Goal: Obtain resource: Download file/media

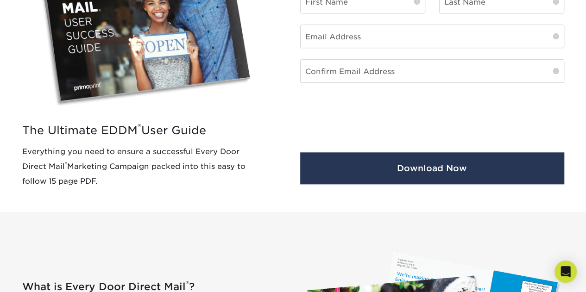
scroll to position [390, 0]
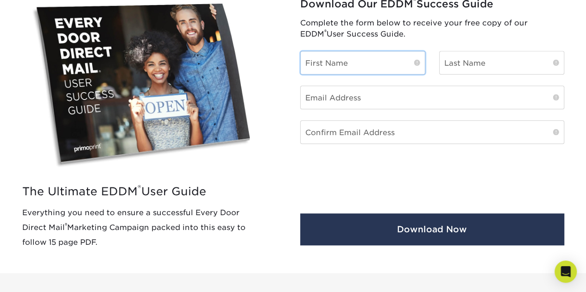
click at [369, 60] on input "text" at bounding box center [363, 62] width 124 height 23
type input "Khaneza"
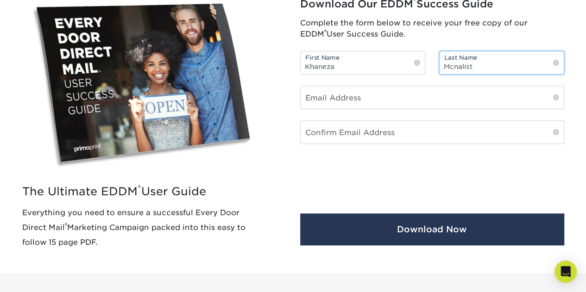
type input "Mcnalist"
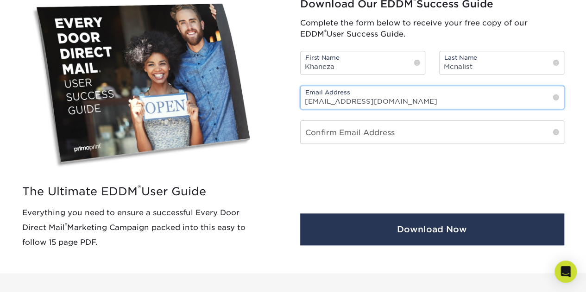
type input "[EMAIL_ADDRESS][DOMAIN_NAME]"
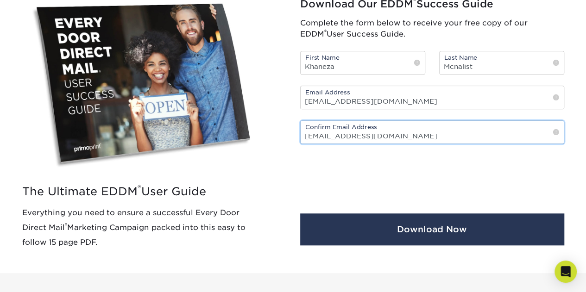
type input "[EMAIL_ADDRESS][DOMAIN_NAME]"
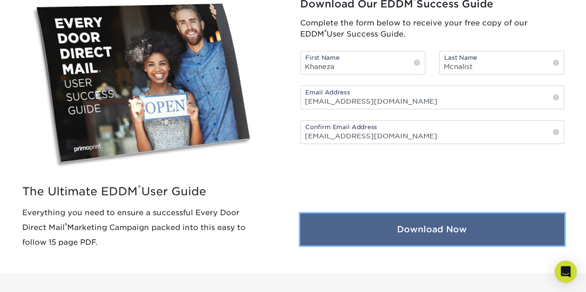
click at [416, 221] on button "Download Now" at bounding box center [432, 230] width 264 height 32
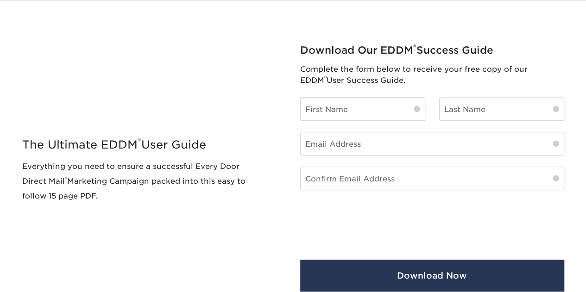
scroll to position [344, 0]
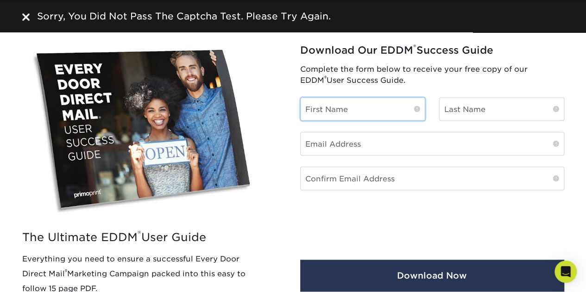
click at [348, 104] on input "text" at bounding box center [363, 109] width 124 height 23
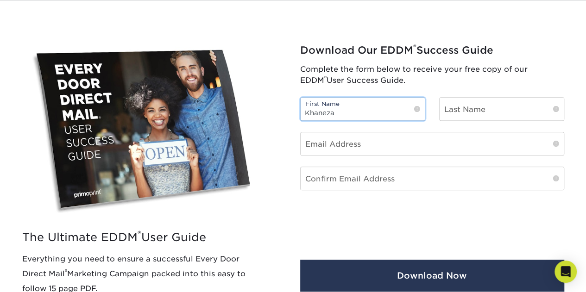
type input "Khaneza"
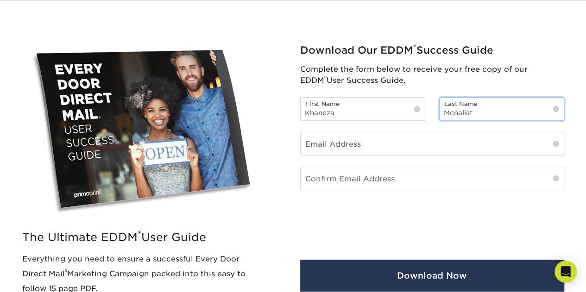
type input "Mcnalist"
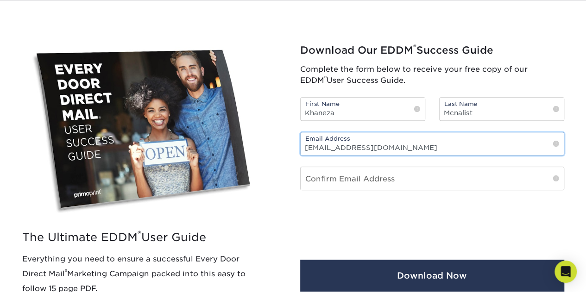
type input "[EMAIL_ADDRESS][DOMAIN_NAME]"
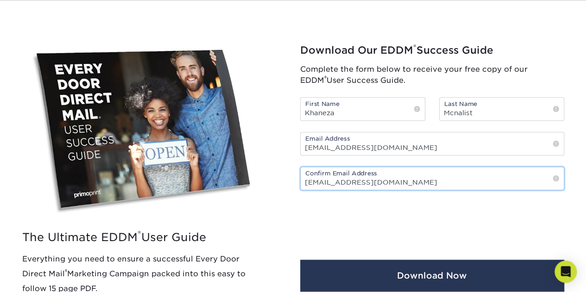
type input "Kmcnalist@yahoo.com"
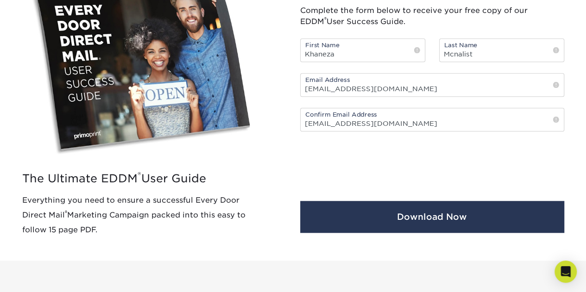
scroll to position [437, 0]
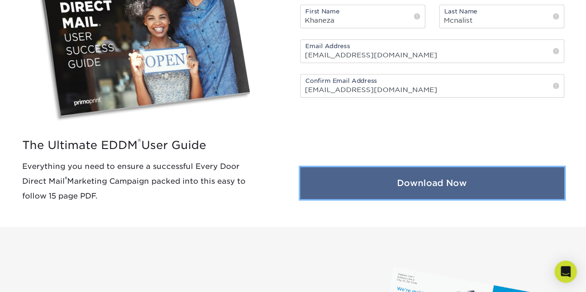
click at [436, 179] on button "Download Now" at bounding box center [432, 183] width 264 height 32
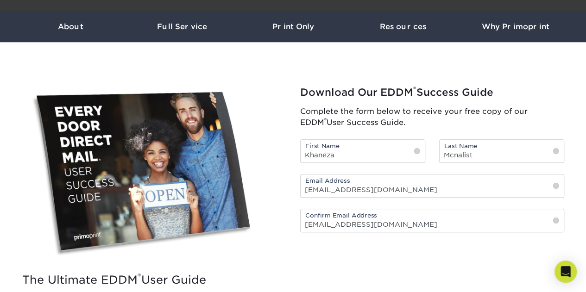
scroll to position [298, 0]
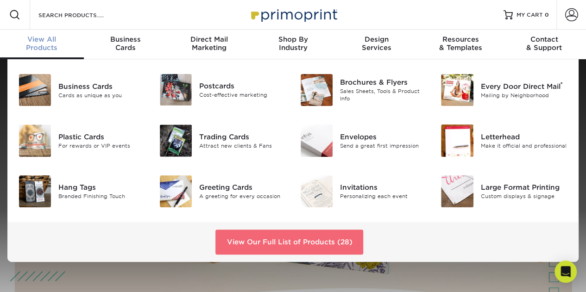
click at [271, 244] on link "View Our Full List of Products (28)" at bounding box center [289, 242] width 148 height 25
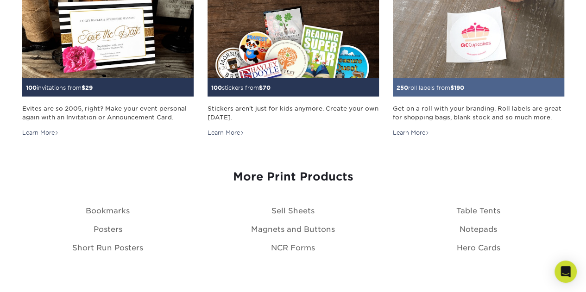
scroll to position [973, 0]
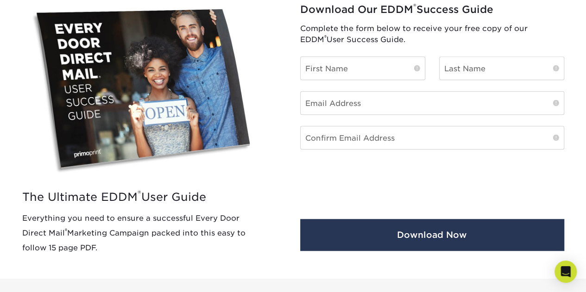
scroll to position [371, 0]
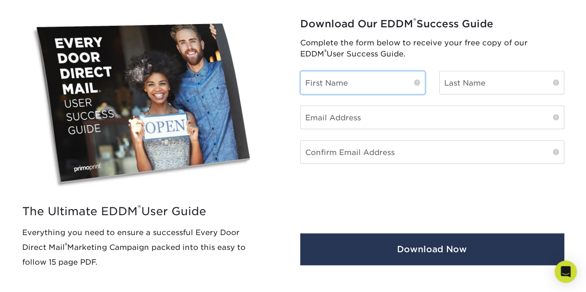
click at [358, 75] on input "text" at bounding box center [363, 82] width 124 height 23
type input "Khaneza"
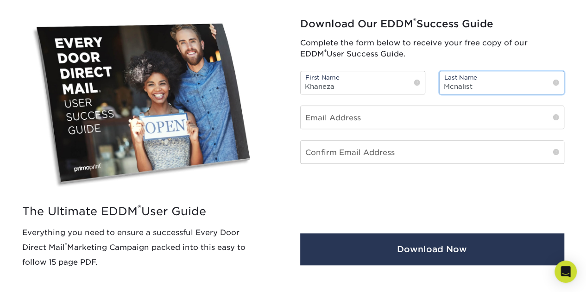
type input "Mcnalist"
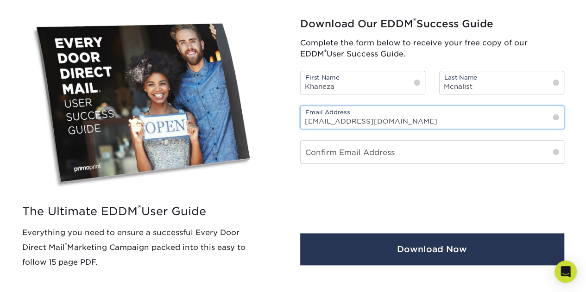
type input "[EMAIL_ADDRESS][DOMAIN_NAME]"
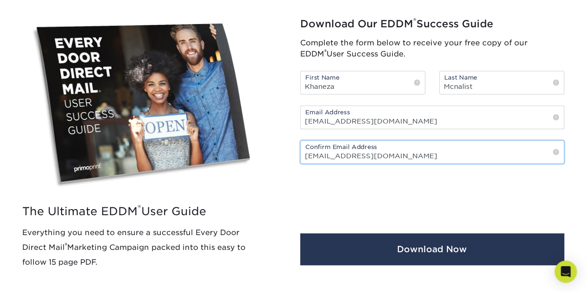
type input "[EMAIL_ADDRESS][DOMAIN_NAME]"
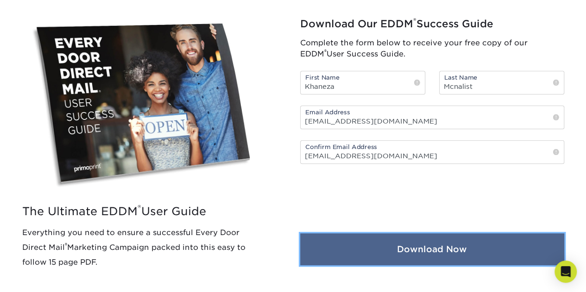
click at [440, 249] on button "Download Now" at bounding box center [432, 249] width 264 height 32
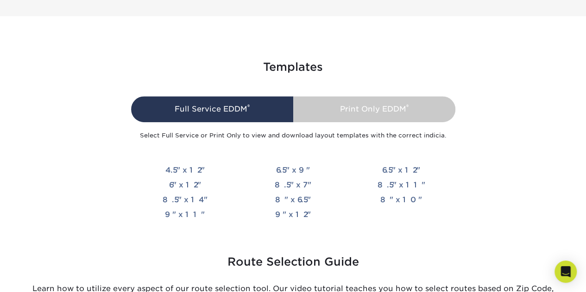
scroll to position [2131, 0]
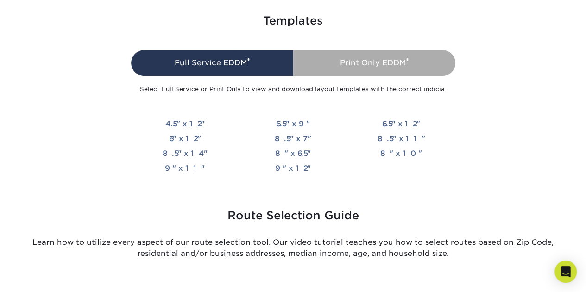
click at [383, 67] on div "Print Only EDDM ®" at bounding box center [374, 63] width 162 height 26
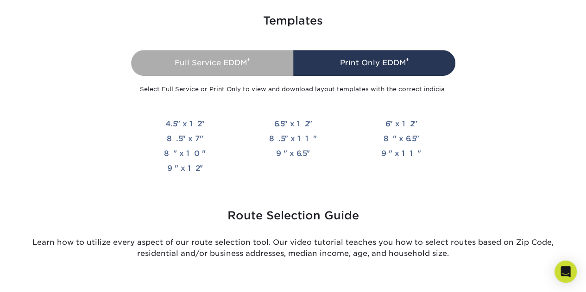
click at [257, 63] on div "Full Service EDDM ®" at bounding box center [212, 63] width 162 height 26
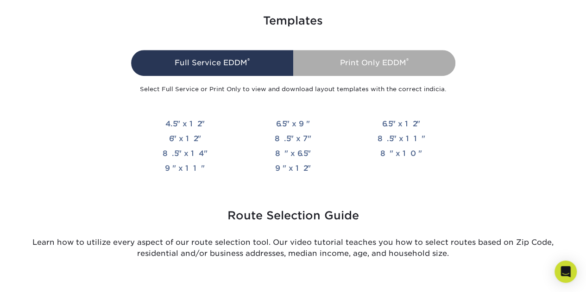
click at [372, 63] on div "Print Only EDDM ®" at bounding box center [374, 63] width 162 height 26
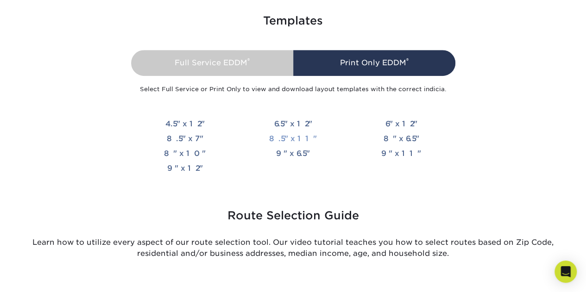
click at [293, 137] on link "8.5" x 11"" at bounding box center [293, 138] width 48 height 9
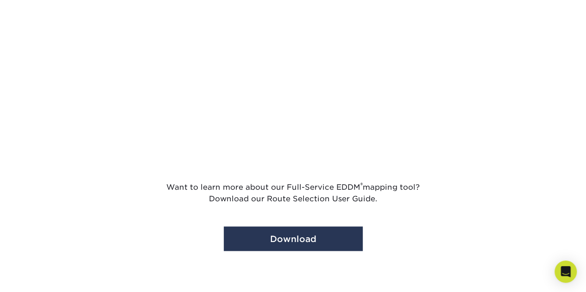
scroll to position [2455, 0]
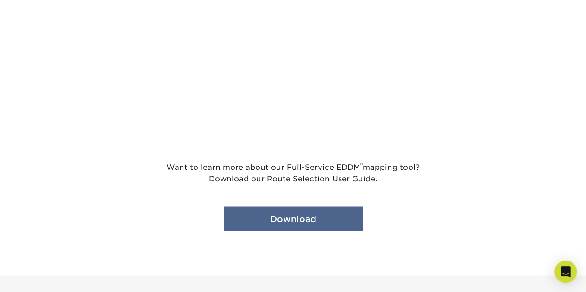
click at [299, 209] on link "Download" at bounding box center [293, 219] width 139 height 25
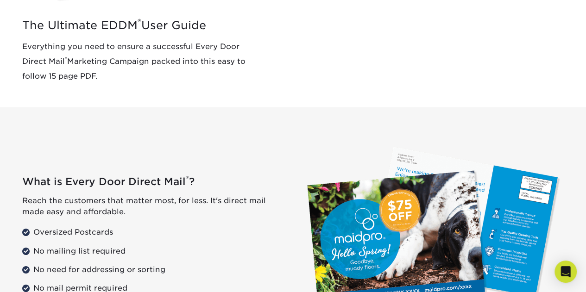
scroll to position [556, 0]
